Goal: Register for event/course

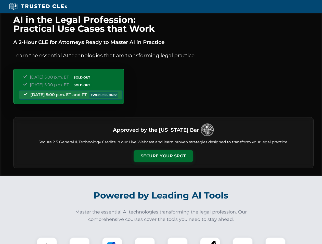
click at [163, 156] on button "Secure Your Spot" at bounding box center [163, 156] width 60 height 12
click at [47, 241] on img at bounding box center [46, 248] width 15 height 15
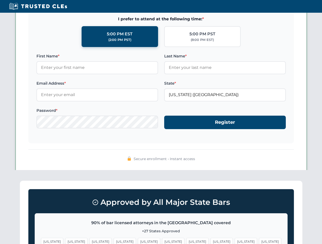
click at [186, 241] on span "[US_STATE]" at bounding box center [197, 241] width 22 height 7
click at [235, 241] on span "[US_STATE]" at bounding box center [246, 241] width 22 height 7
